Goal: Information Seeking & Learning: Learn about a topic

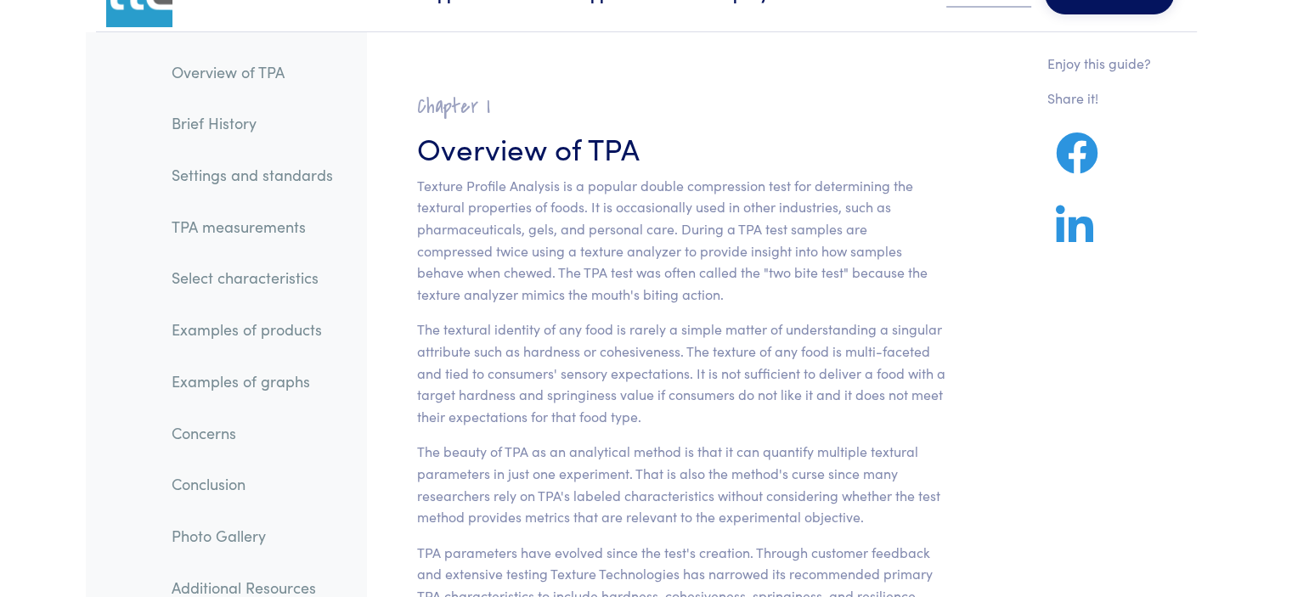
scroll to position [71, 0]
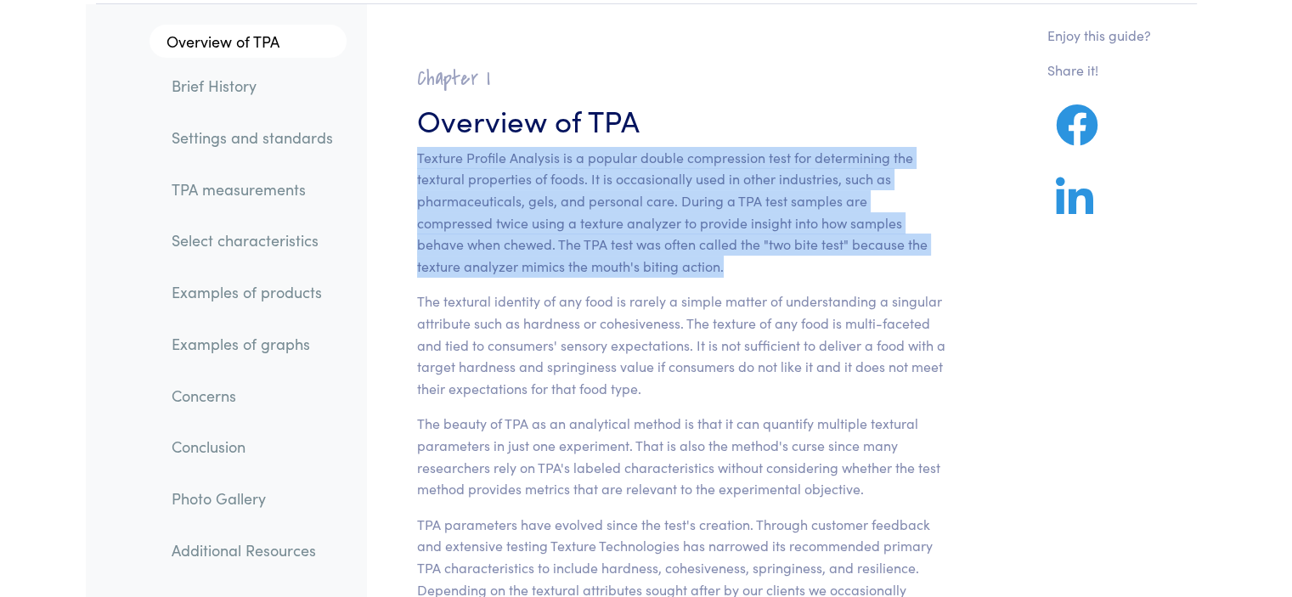
drag, startPoint x: 625, startPoint y: 267, endPoint x: 412, endPoint y: 167, distance: 234.9
click at [412, 167] on section "Chapter I Overview of TPA Texture Profile Analysis is a popular double compress…" at bounding box center [681, 509] width 611 height 929
copy p "Texture Profile Analysis is a popular double compression test for determining t…"
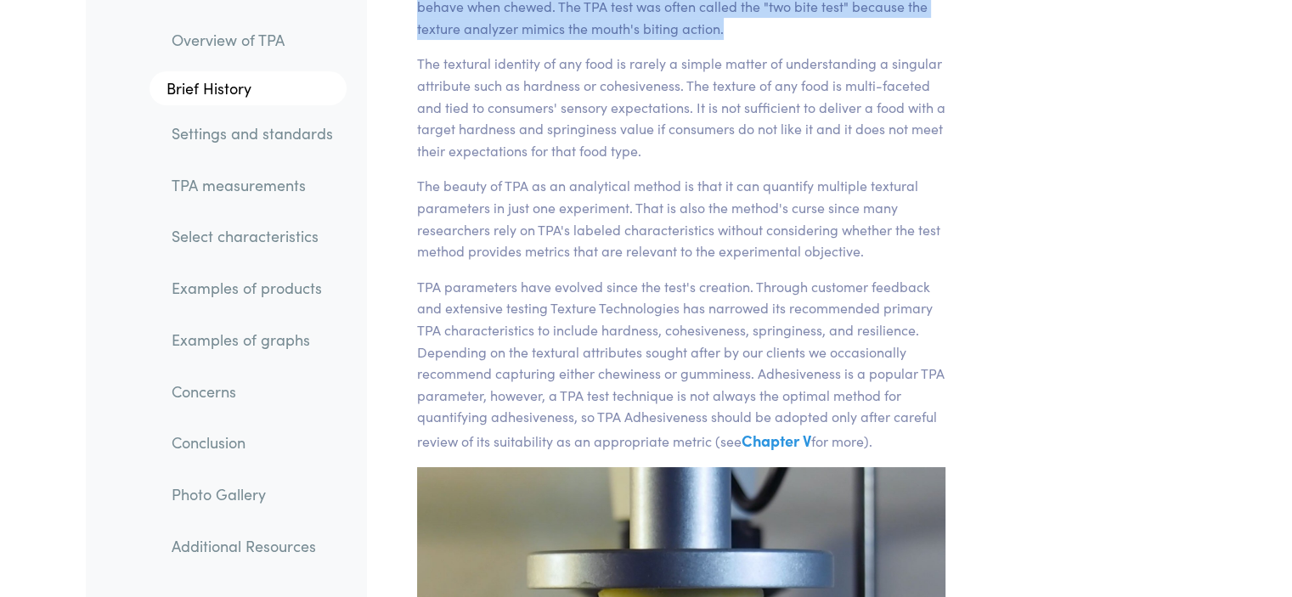
scroll to position [0, 0]
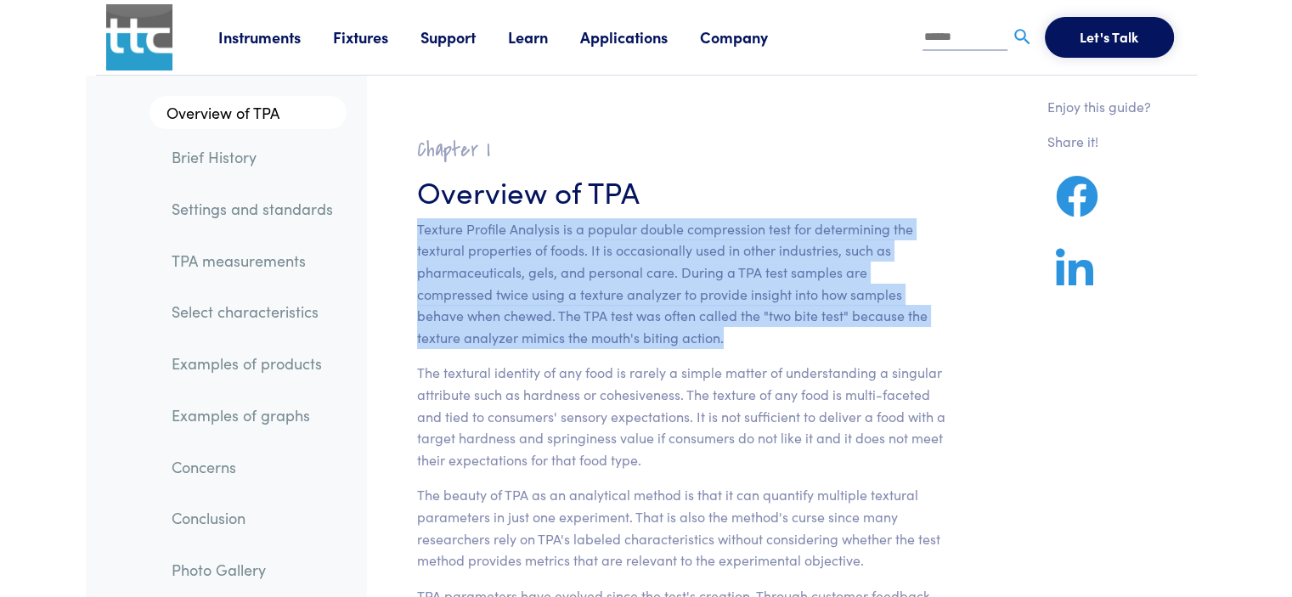
click at [262, 31] on link "Instruments" at bounding box center [275, 36] width 115 height 21
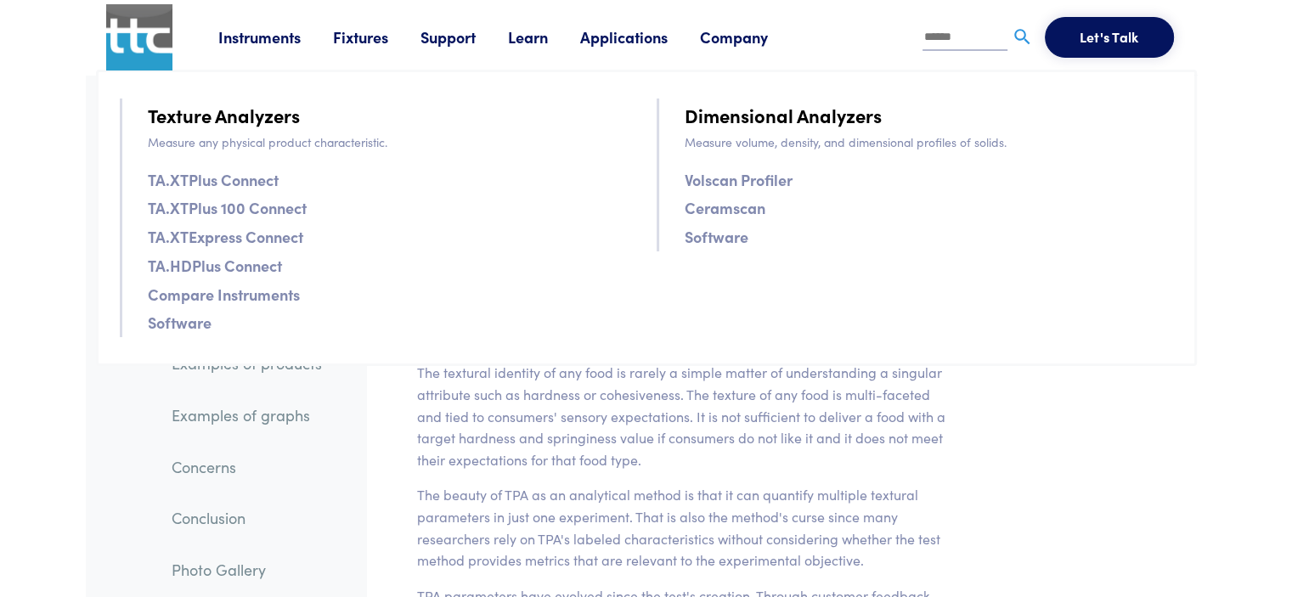
click at [259, 178] on link "TA.XTPlus Connect" at bounding box center [213, 179] width 131 height 25
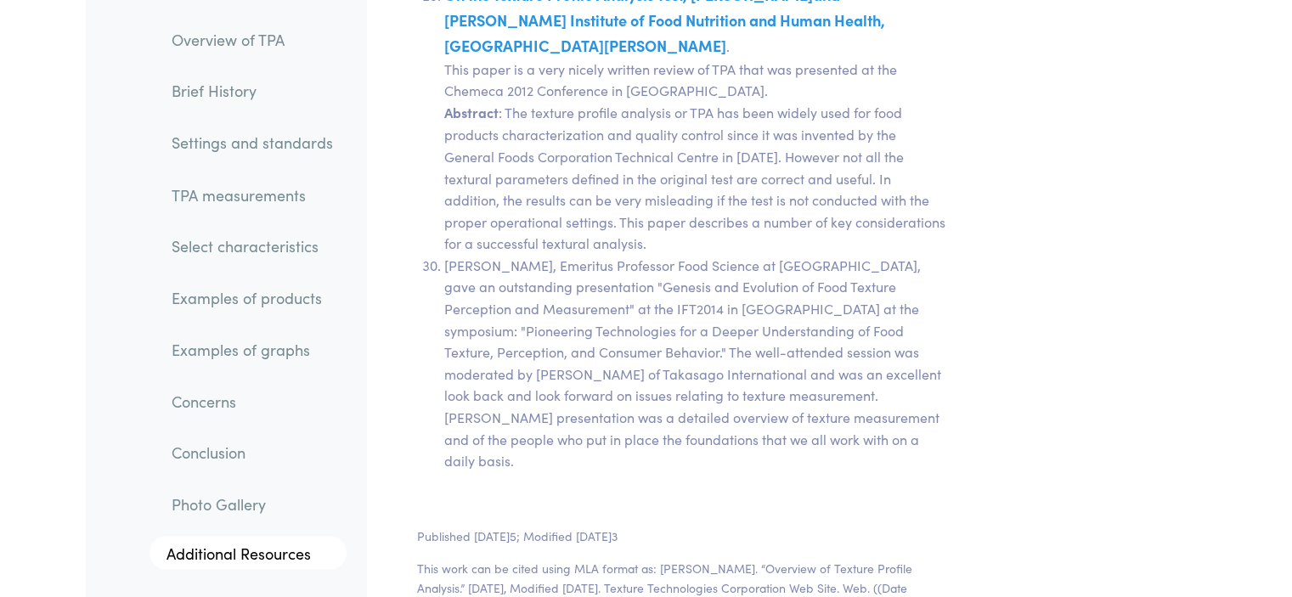
scroll to position [35390, 0]
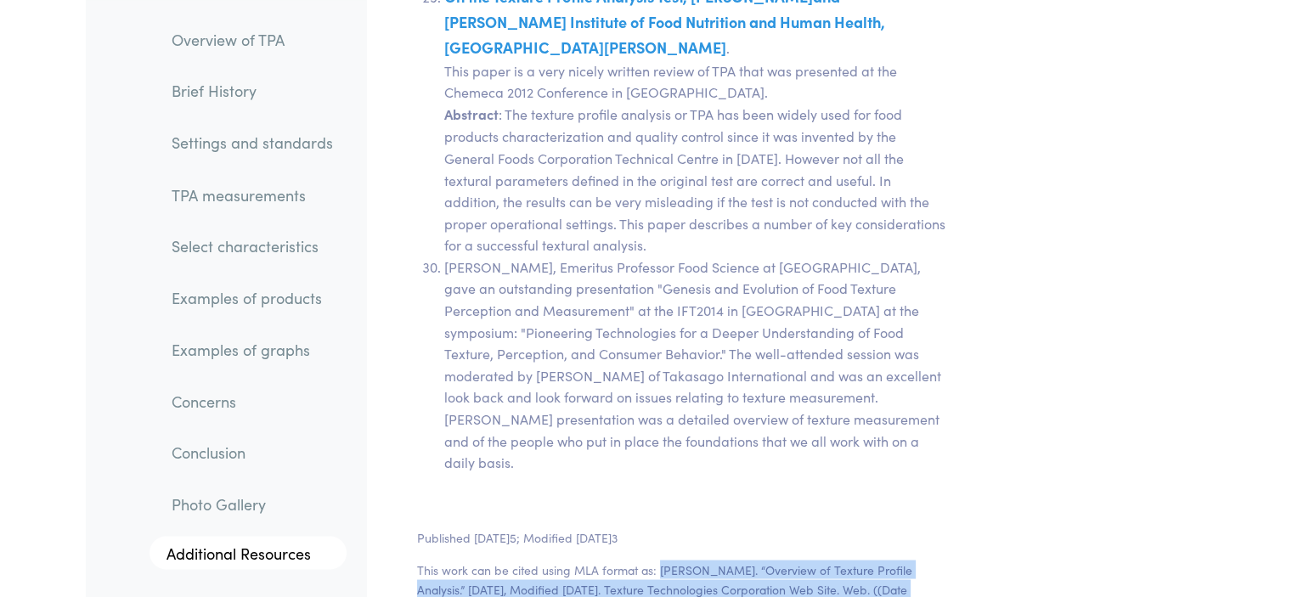
drag, startPoint x: 656, startPoint y: 274, endPoint x: 899, endPoint y: 293, distance: 243.7
click at [899, 560] on p "This work can be cited using MLA format as: [PERSON_NAME] “Overview of Texture …" at bounding box center [681, 588] width 529 height 57
copy p "Johnson, Marc. “Overview of Texture Profile Analysis.” December 2015, Modified …"
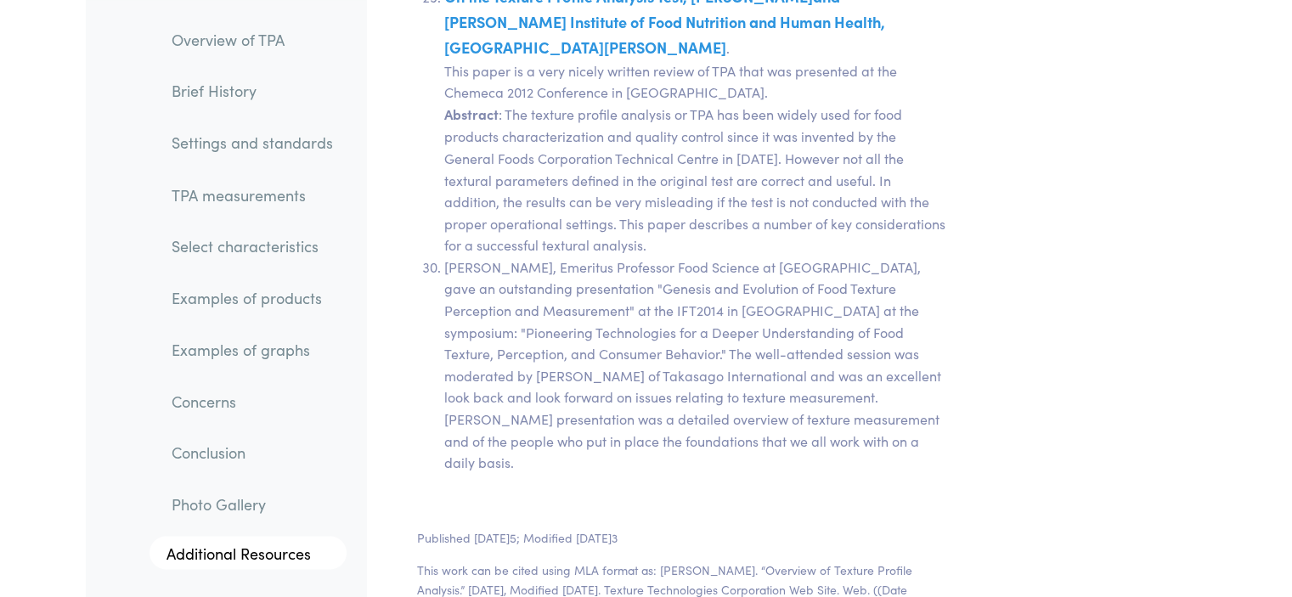
click at [894, 560] on p "This work can be cited using MLA format as: [PERSON_NAME] “Overview of Texture …" at bounding box center [681, 588] width 529 height 57
drag, startPoint x: 879, startPoint y: 308, endPoint x: 658, endPoint y: 274, distance: 224.5
click at [658, 560] on p "This work can be cited using MLA format as: [PERSON_NAME] “Overview of Texture …" at bounding box center [681, 588] width 529 height 57
copy p "Johnson, Marc. “Overview of Texture Profile Analysis.” December 2015, Modified …"
click at [711, 560] on p "This work can be cited using MLA format as: [PERSON_NAME]. “Overview of Texture…" at bounding box center [681, 588] width 529 height 57
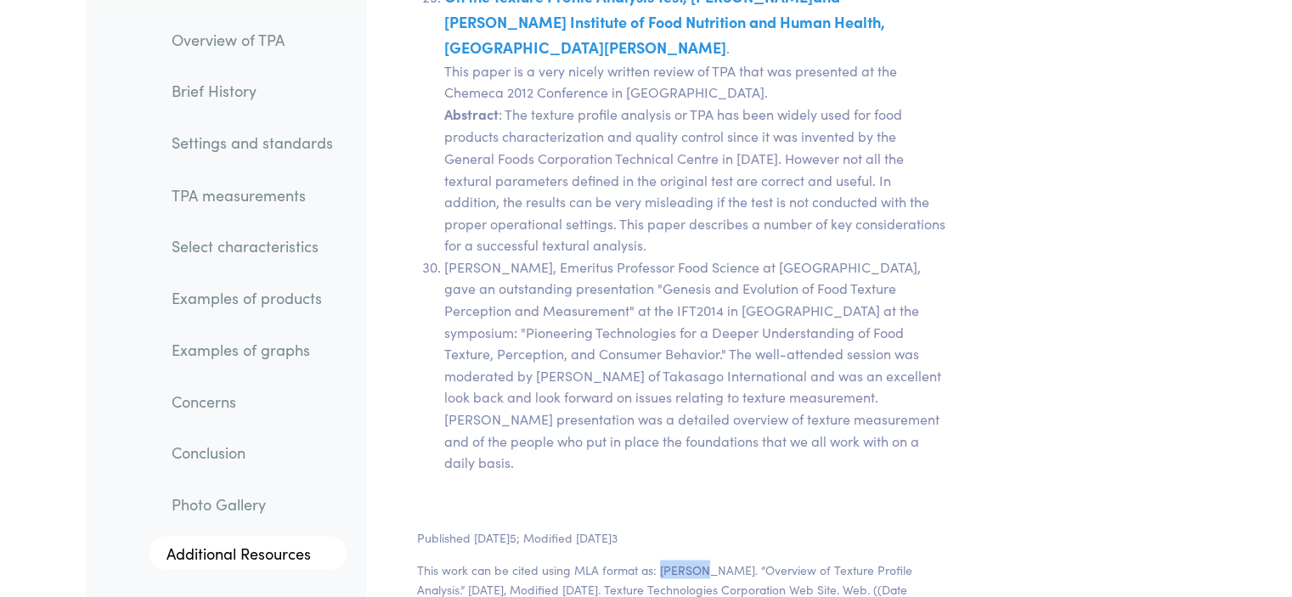
drag, startPoint x: 699, startPoint y: 268, endPoint x: 657, endPoint y: 269, distance: 42.5
click at [657, 560] on p "This work can be cited using MLA format as: [PERSON_NAME]. “Overview of Texture…" at bounding box center [681, 588] width 529 height 57
copy p "Johnson"
drag, startPoint x: 637, startPoint y: 290, endPoint x: 866, endPoint y: 285, distance: 228.6
click at [866, 560] on p "This work can be cited using MLA format as: [PERSON_NAME]. “Overview of Texture…" at bounding box center [681, 588] width 529 height 57
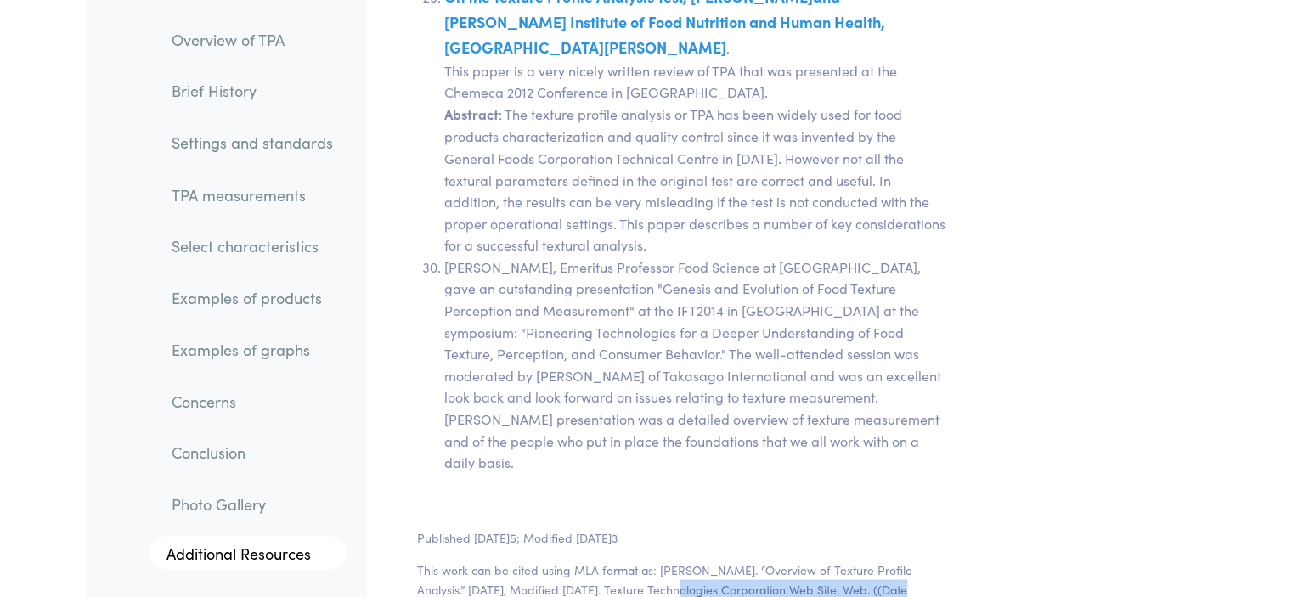
copy p "Texture Technologies Corporation Web Site"
click at [690, 560] on p "This work can be cited using MLA format as: [PERSON_NAME]. “Overview of Texture…" at bounding box center [681, 588] width 529 height 57
drag, startPoint x: 659, startPoint y: 271, endPoint x: 866, endPoint y: 299, distance: 209.2
click at [866, 560] on p "This work can be cited using MLA format as: [PERSON_NAME]. “Overview of Texture…" at bounding box center [681, 588] width 529 height 57
click at [715, 507] on section "Published December 2015; Modified October 2023 This work can be cited using MLA…" at bounding box center [681, 579] width 611 height 144
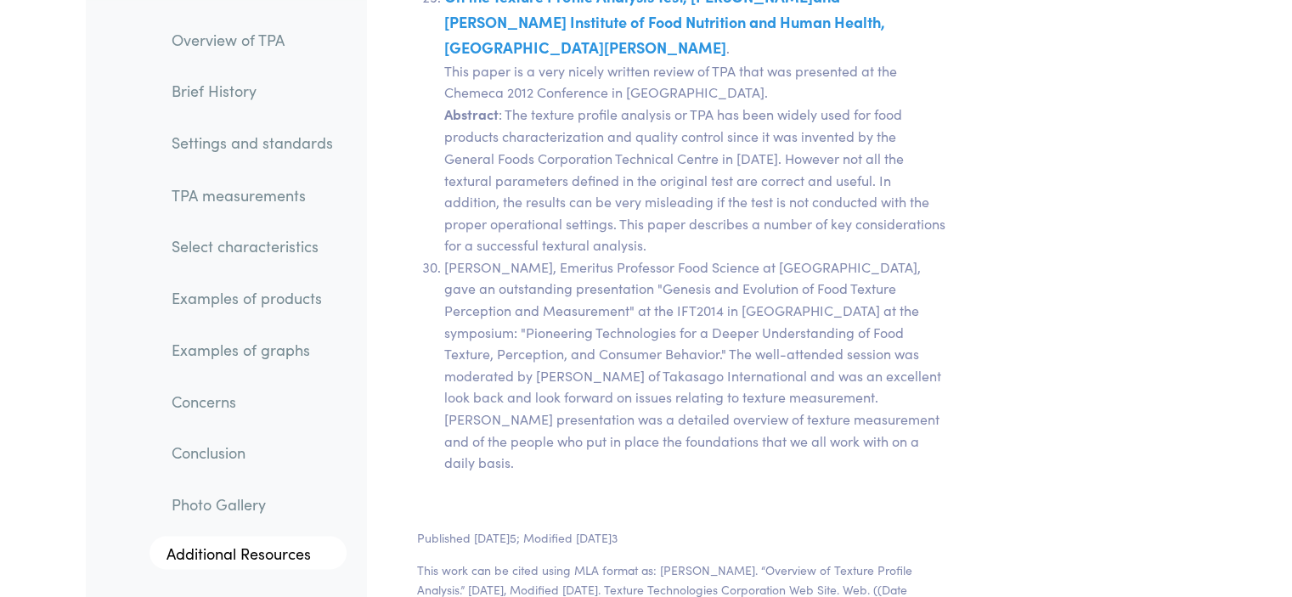
drag, startPoint x: 483, startPoint y: 308, endPoint x: 880, endPoint y: 318, distance: 397.8
click at [880, 507] on section "Published December 2015; Modified October 2023 This work can be cited using MLA…" at bounding box center [681, 579] width 611 height 144
copy p "https://www.texturetechnologies.com/resources/texture-profile-analysis>"
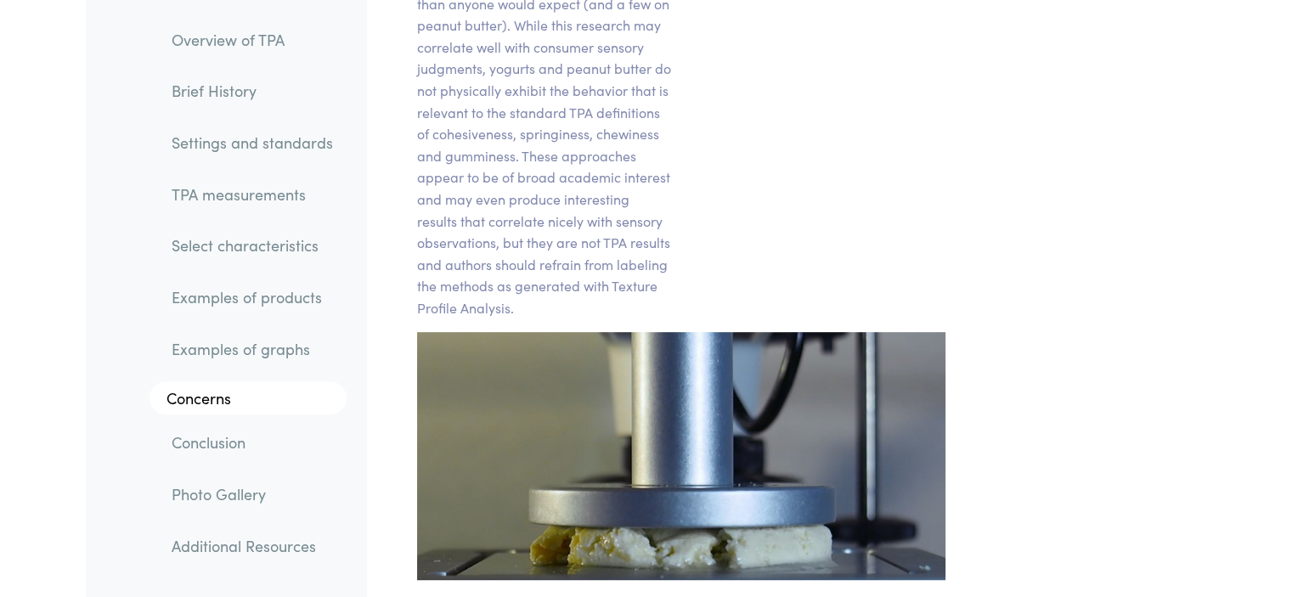
click at [224, 546] on link "Additional Resources" at bounding box center [252, 546] width 189 height 39
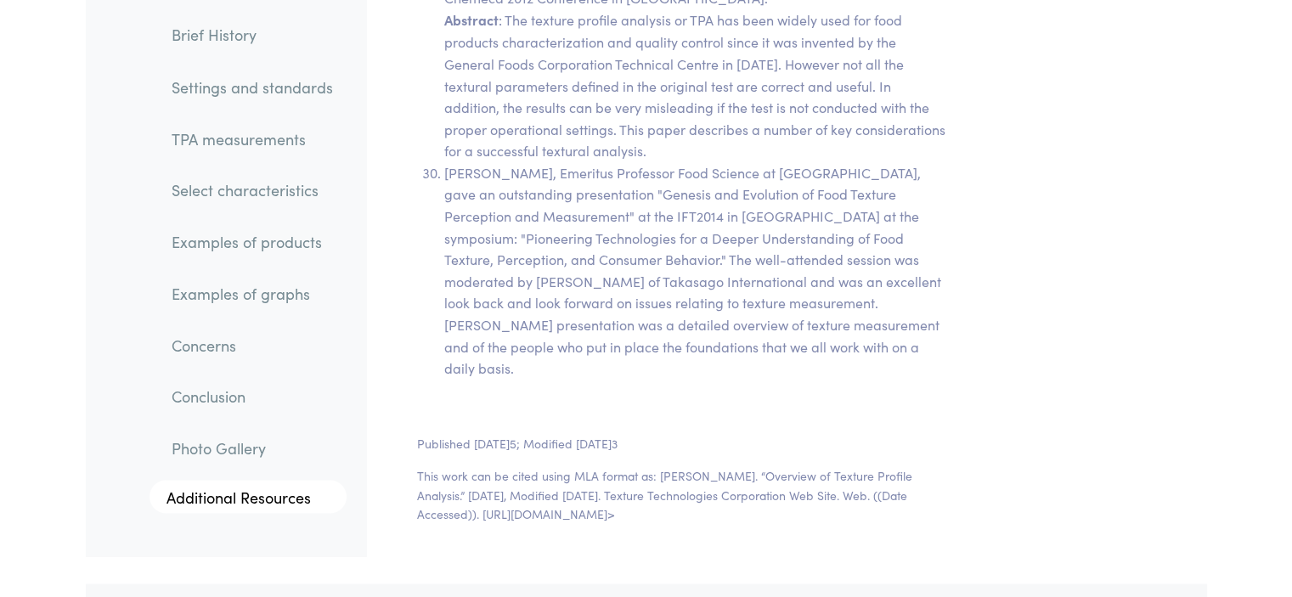
scroll to position [35477, 0]
